Goal: Task Accomplishment & Management: Manage account settings

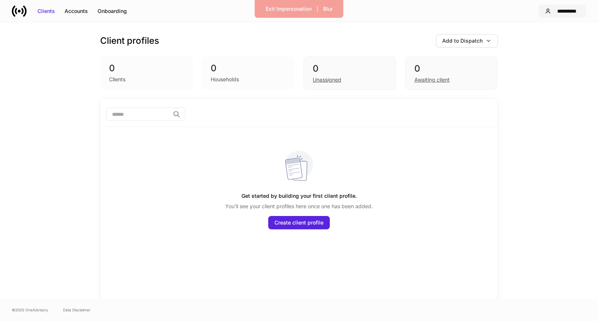
click at [563, 8] on div "**********" at bounding box center [567, 10] width 26 height 7
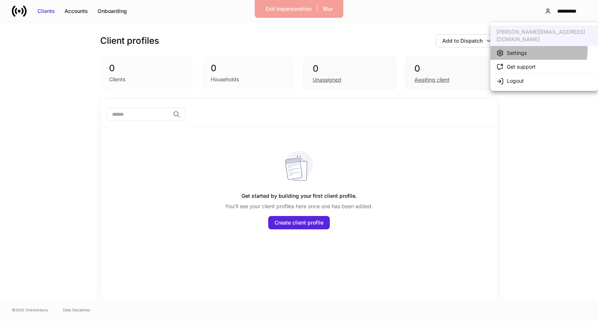
click at [533, 46] on li "Settings" at bounding box center [544, 53] width 108 height 14
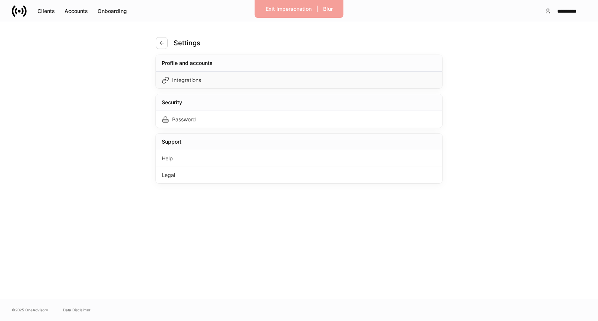
click at [326, 72] on div "Integrations" at bounding box center [299, 80] width 286 height 17
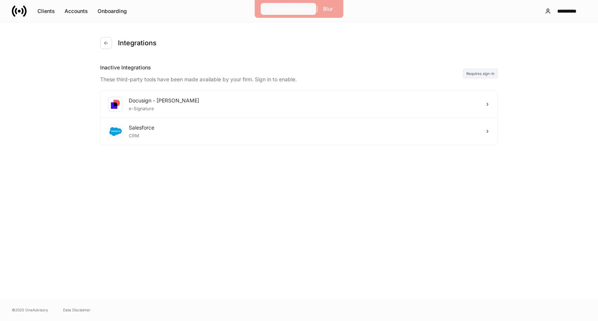
click at [306, 6] on div "Exit Impersonation" at bounding box center [289, 8] width 46 height 7
